Goal: Transaction & Acquisition: Subscribe to service/newsletter

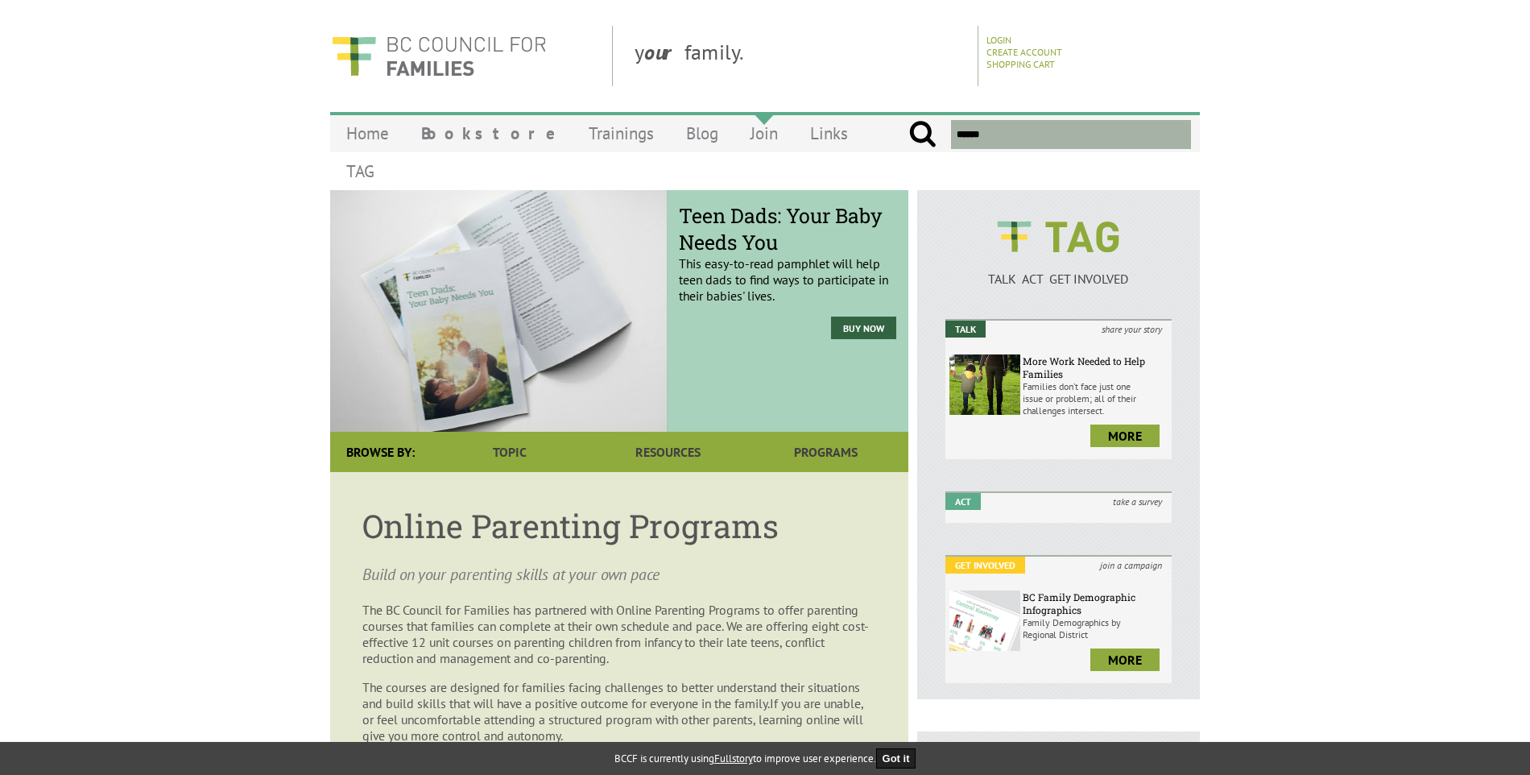
click at [734, 126] on link "Join" at bounding box center [764, 133] width 60 height 38
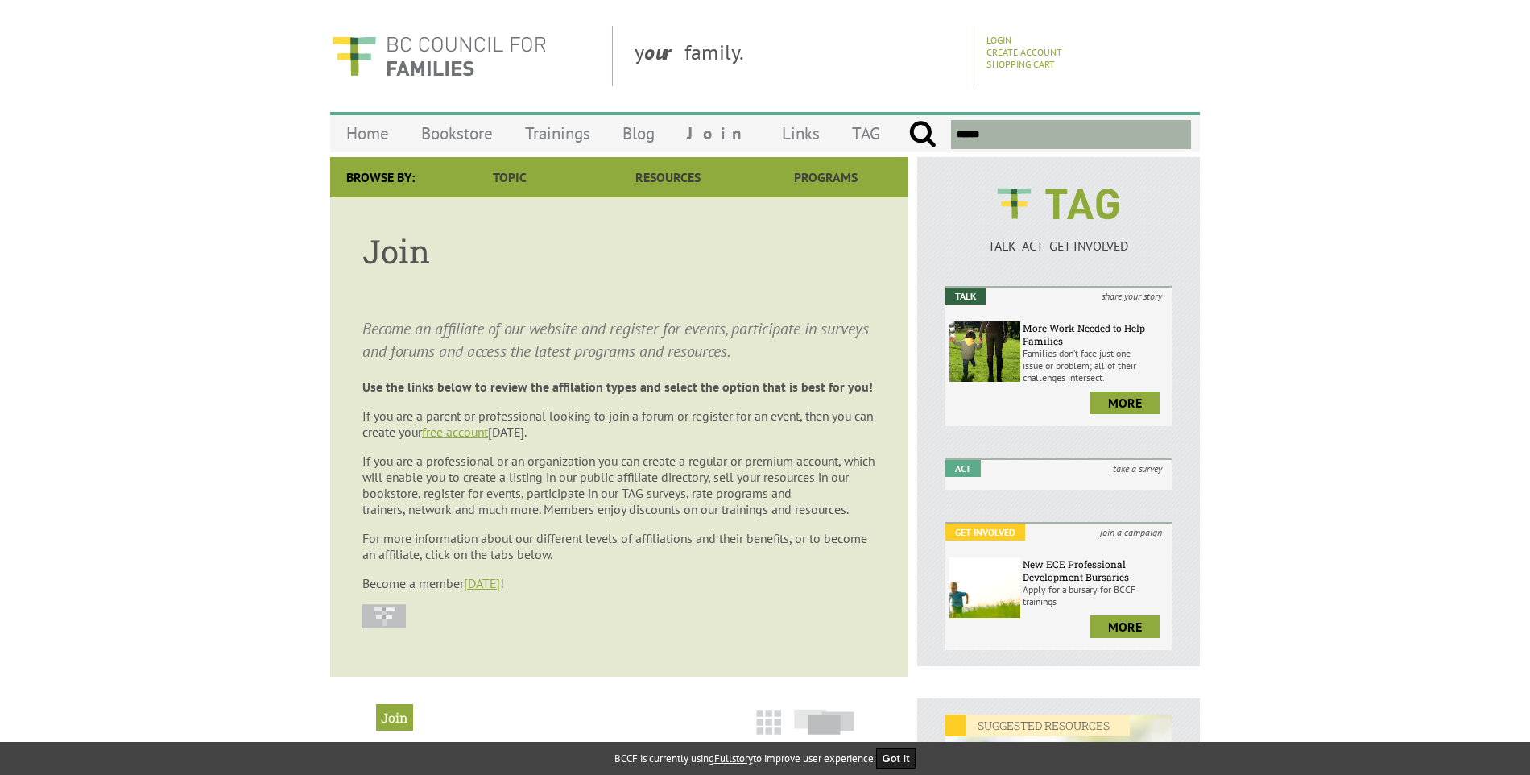
click at [478, 376] on article "Join Become an affiliate of our website and register for events, participate in…" at bounding box center [619, 436] width 578 height 479
click at [480, 378] on article "Join Become an affiliate of our website and register for events, participate in…" at bounding box center [619, 436] width 578 height 479
click at [554, 2] on html "y our family. Login Create Account Shopping Cart Menu Home Bookstore Trainings …" at bounding box center [765, 633] width 1530 height 1267
